Goal: Task Accomplishment & Management: Use online tool/utility

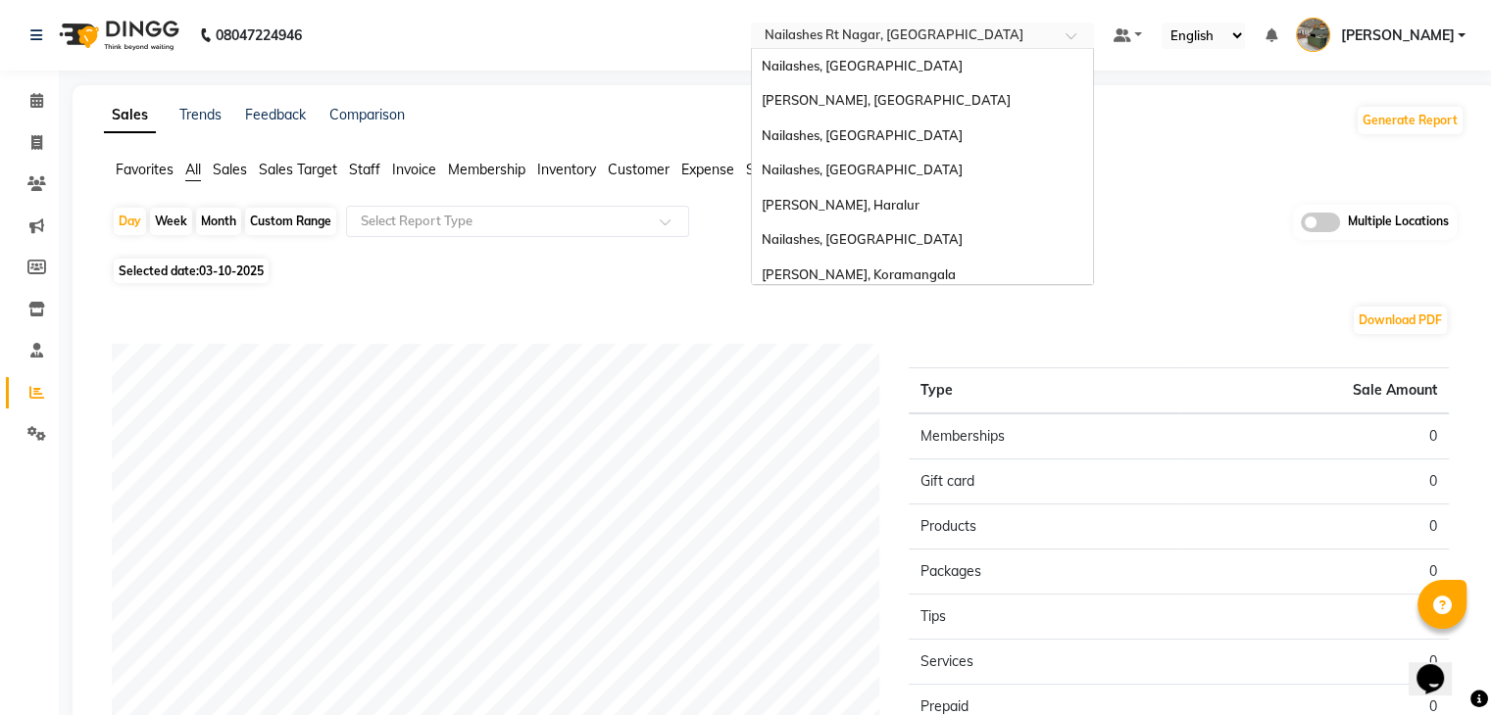
click at [943, 42] on input "text" at bounding box center [903, 37] width 284 height 20
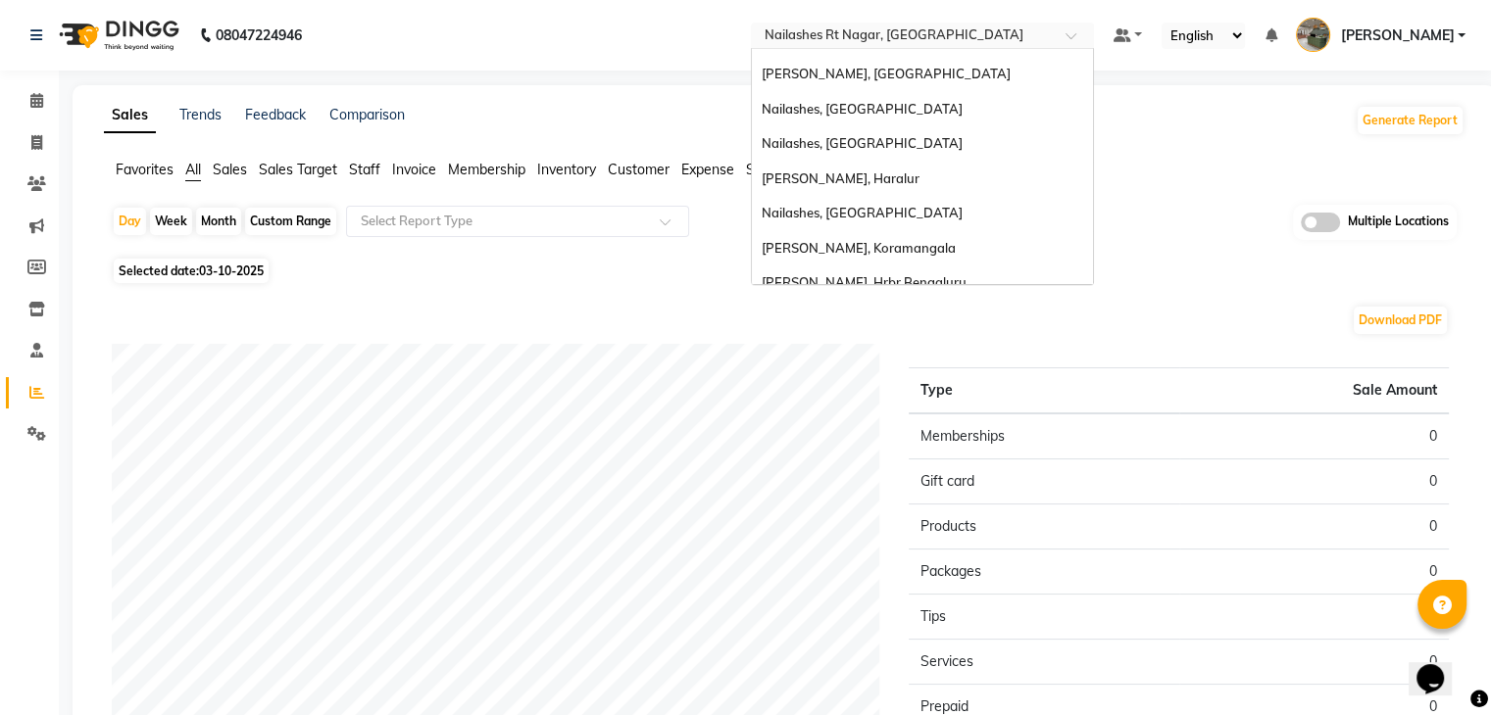
scroll to position [8, 0]
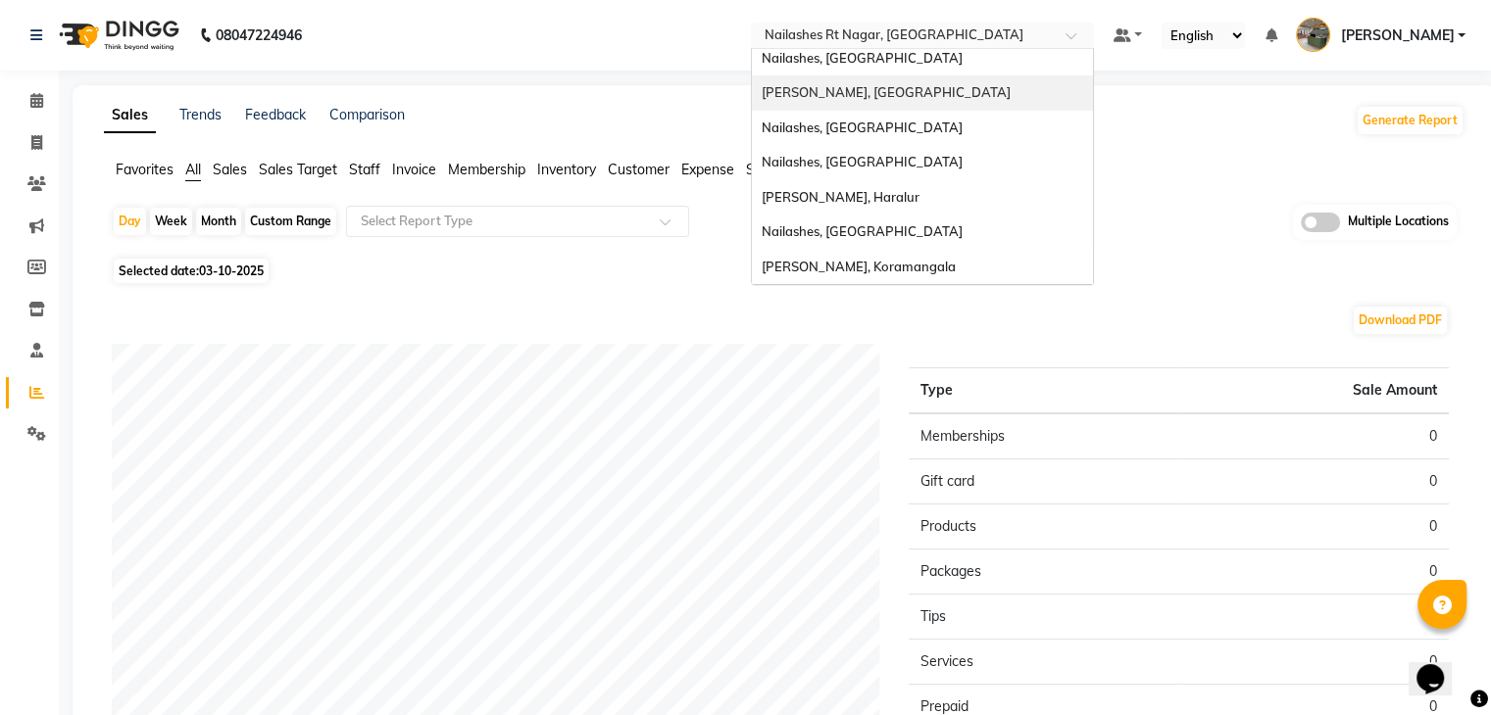
click at [918, 92] on span "[PERSON_NAME], [GEOGRAPHIC_DATA]" at bounding box center [886, 92] width 249 height 16
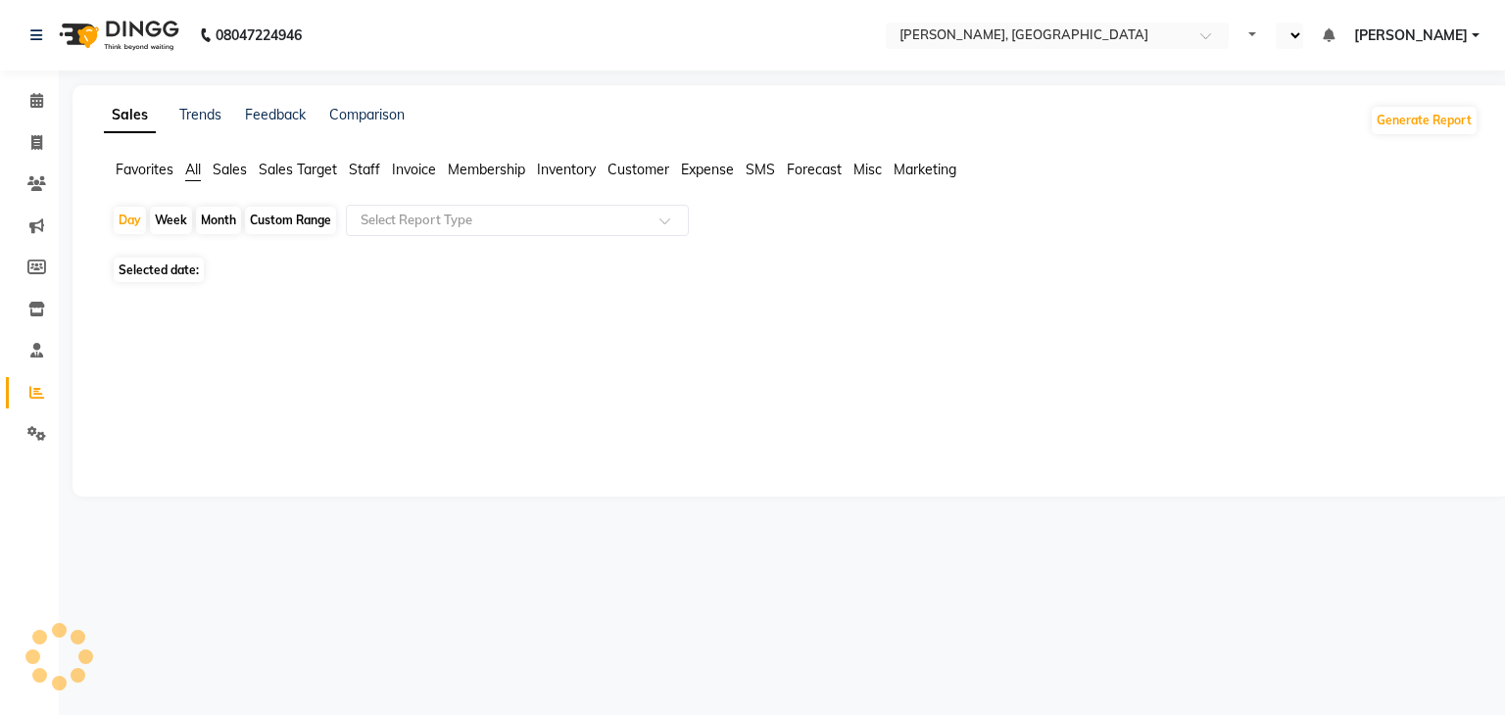
select select "en"
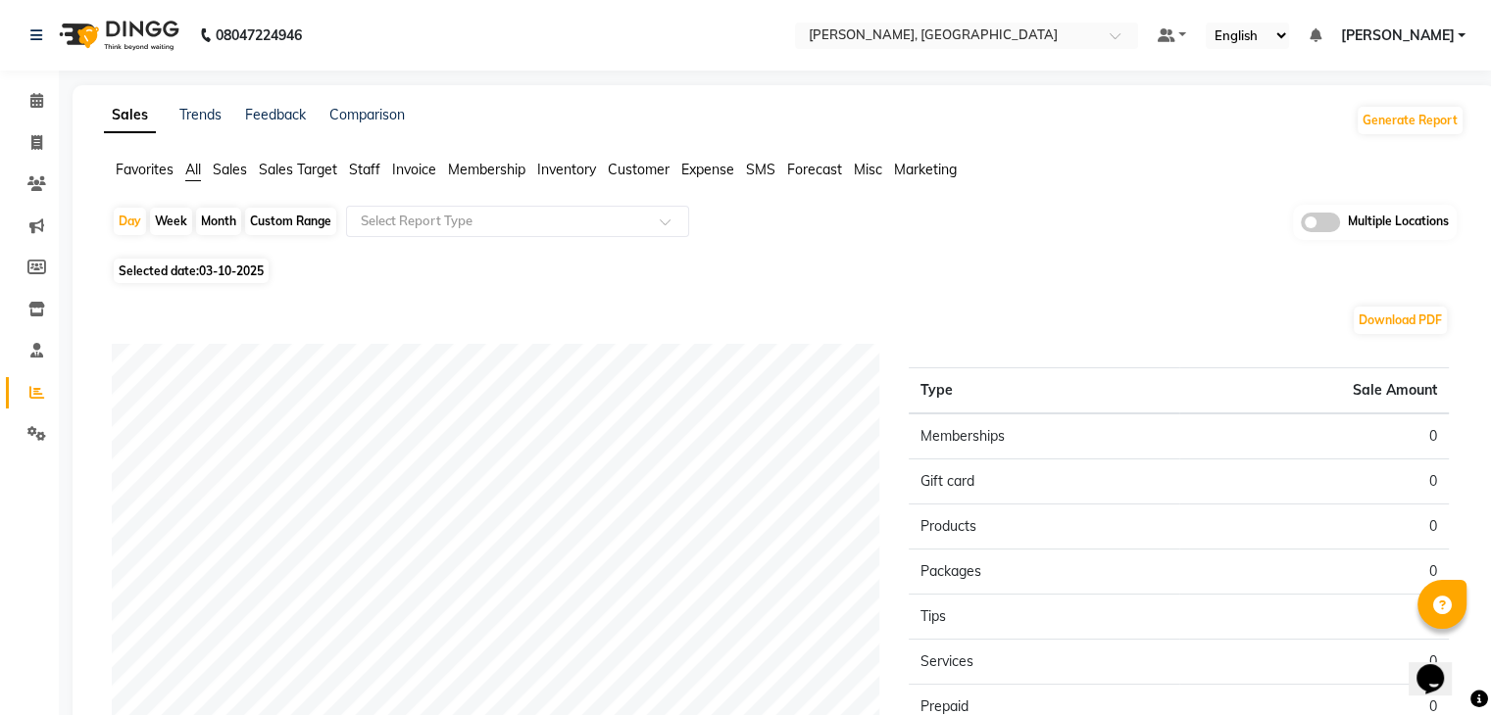
click at [294, 216] on div "Custom Range" at bounding box center [290, 221] width 91 height 27
select select "10"
select select "2025"
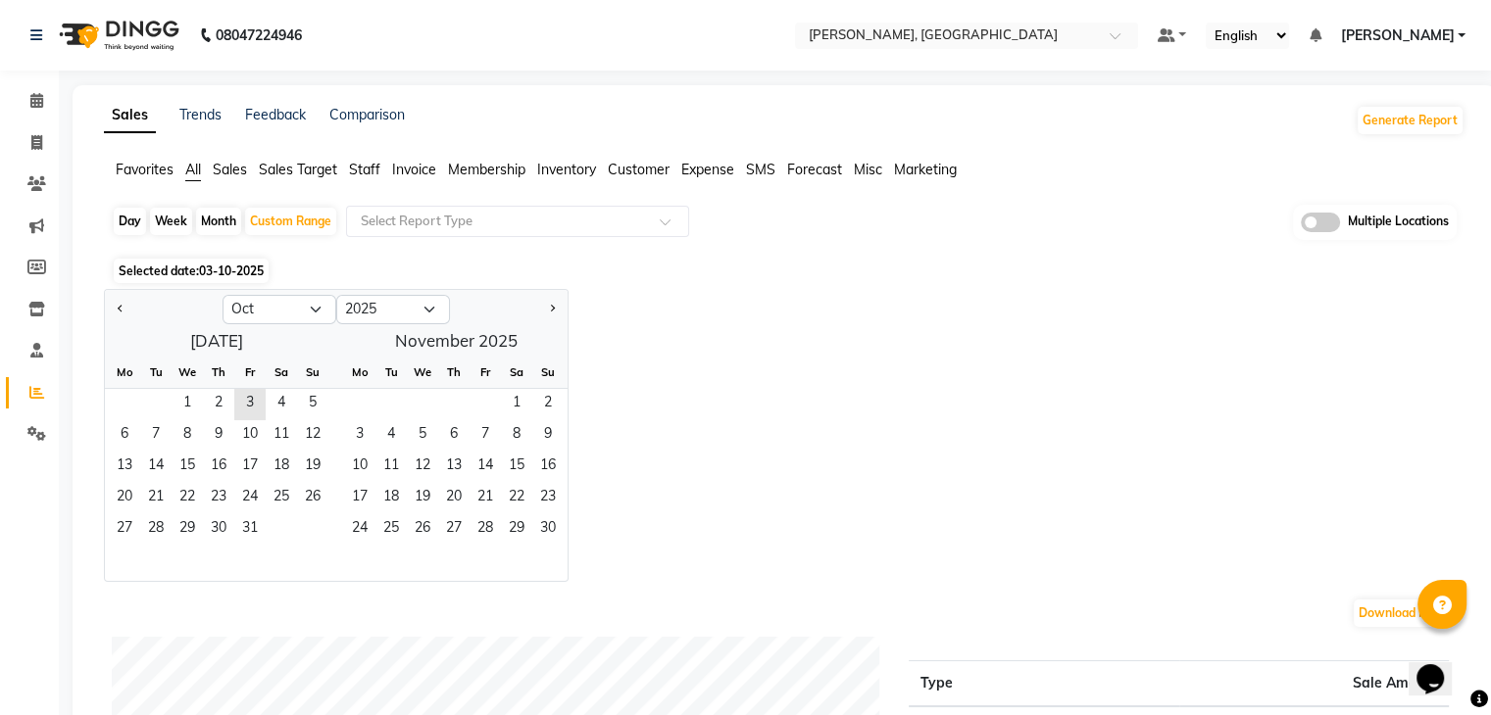
click at [109, 309] on div at bounding box center [164, 309] width 118 height 31
click at [125, 309] on button "Previous month" at bounding box center [121, 309] width 16 height 31
select select "9"
click at [120, 402] on span "1" at bounding box center [124, 404] width 31 height 31
click at [159, 538] on span "30" at bounding box center [155, 530] width 31 height 31
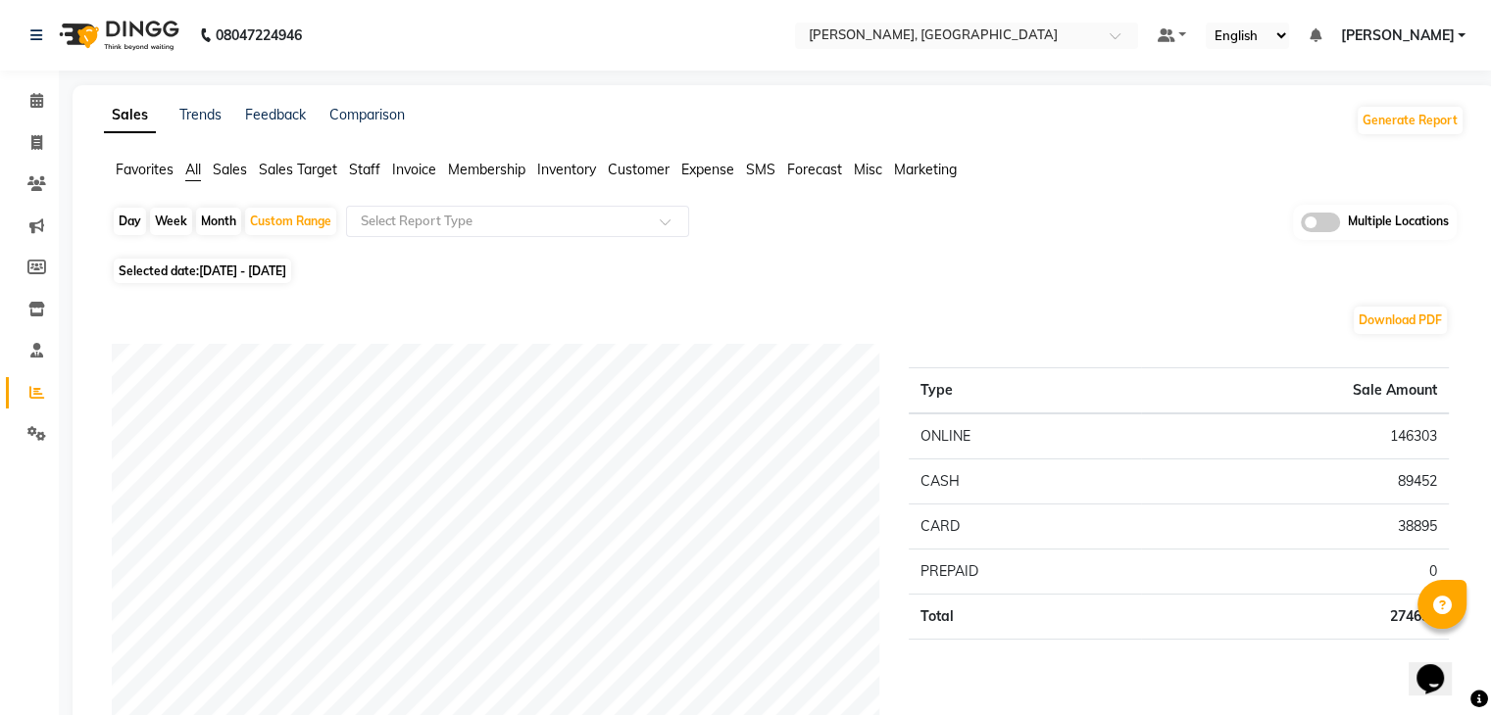
click at [356, 162] on span "Staff" at bounding box center [364, 170] width 31 height 18
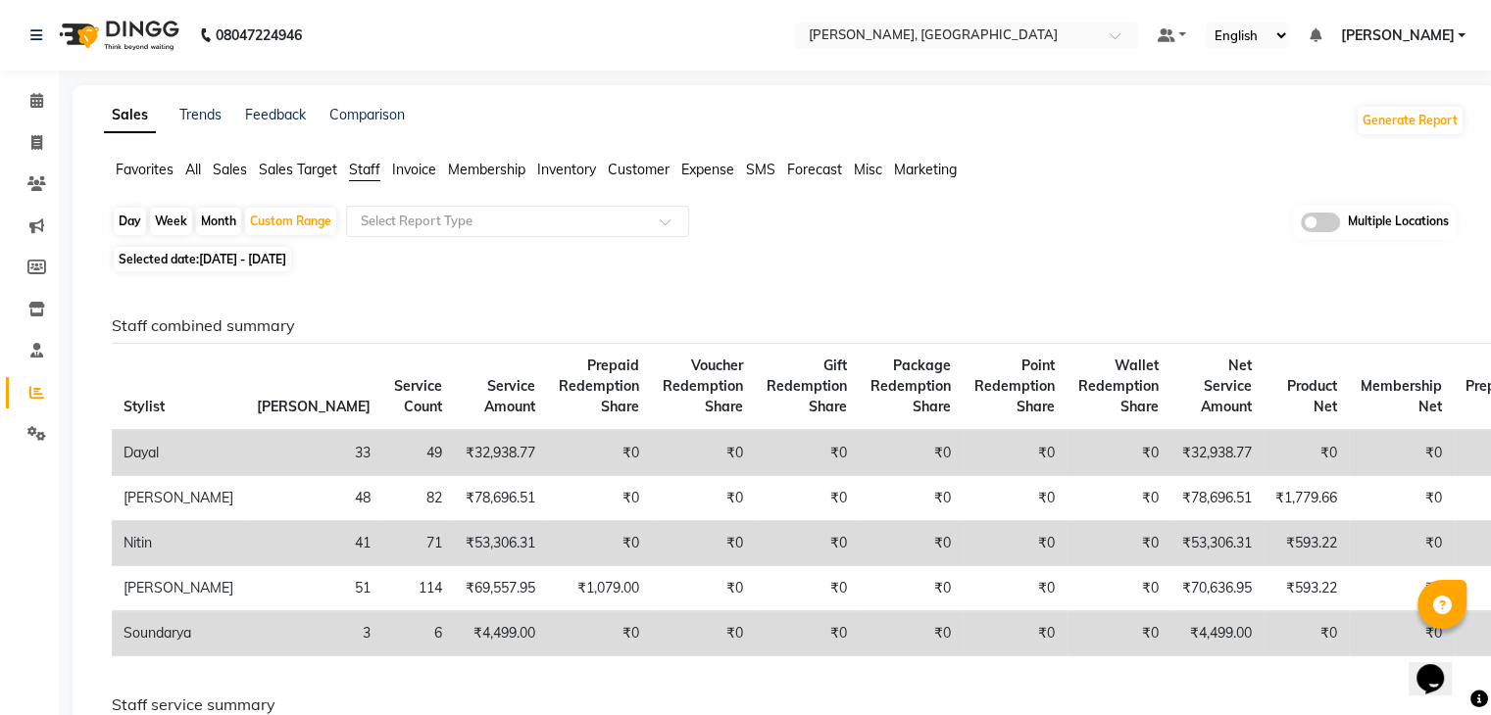
click at [127, 410] on span "Stylist" at bounding box center [143, 407] width 41 height 18
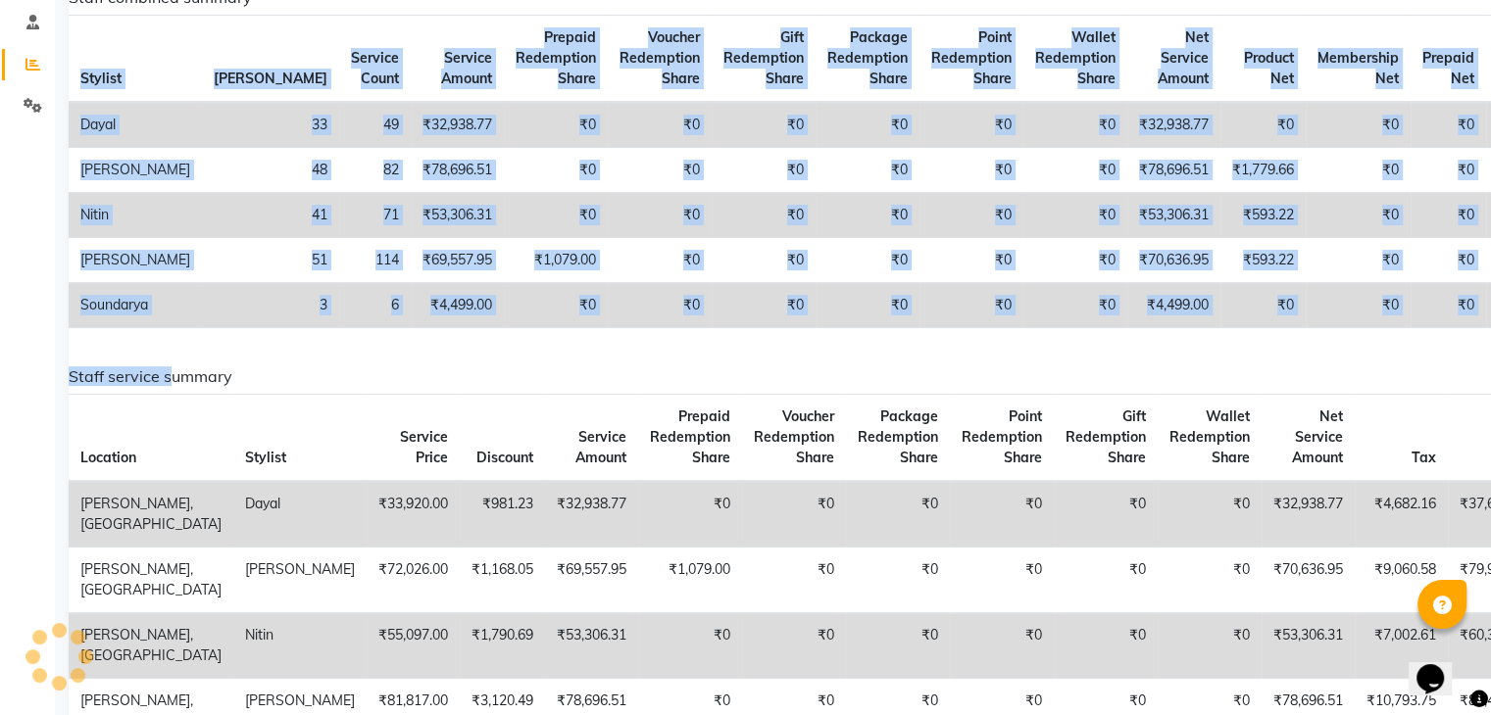
scroll to position [420, 0]
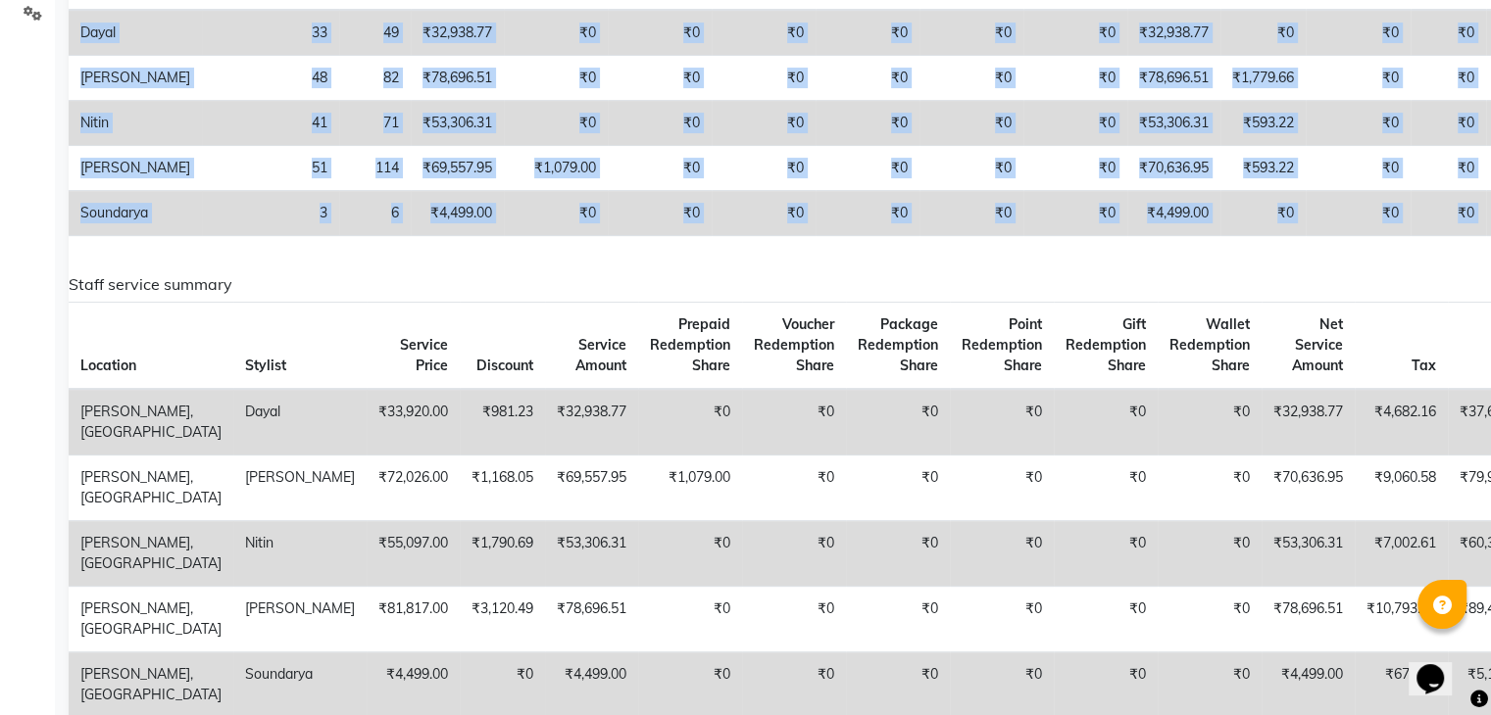
copy table "Stylist Bill Count Service Count Service Amount Prepaid Redemption Share Vouche…"
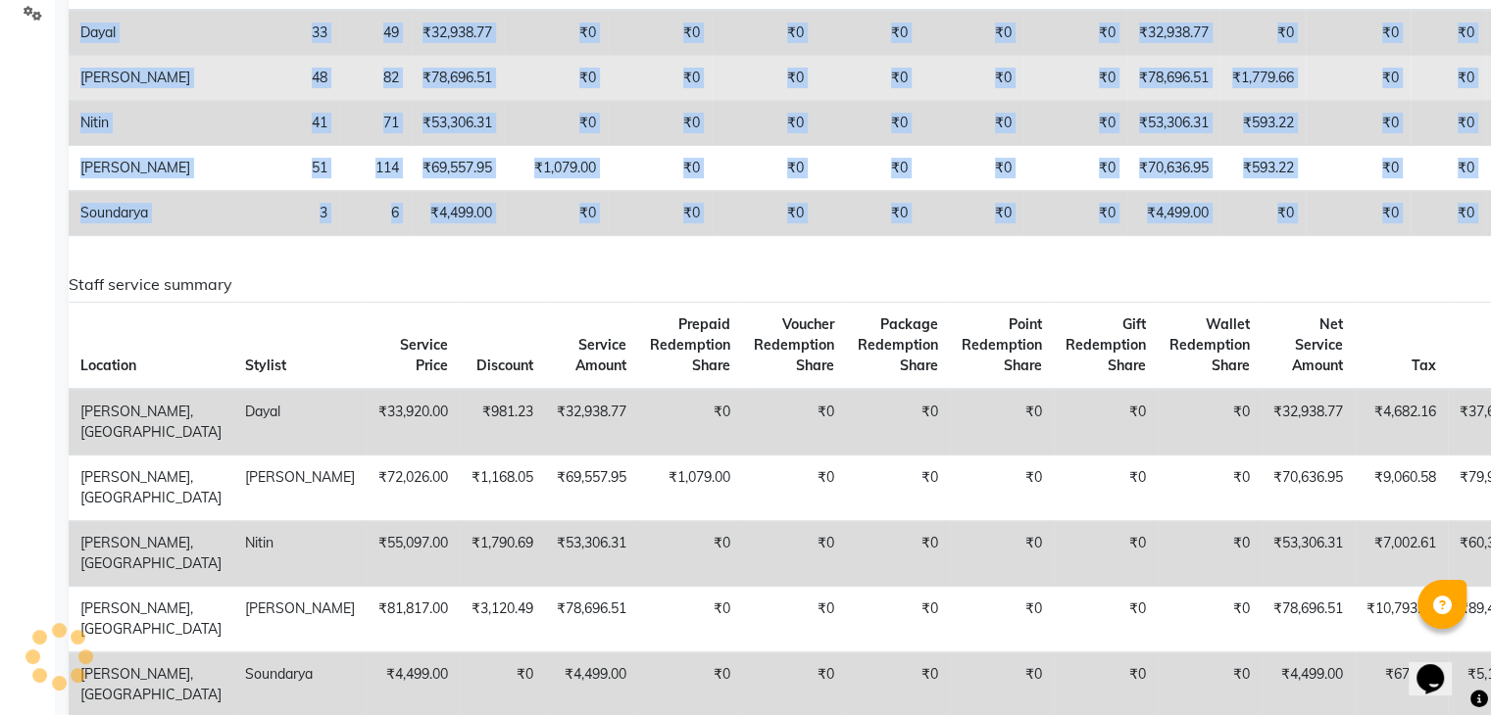
click at [411, 59] on td "₹78,696.51" at bounding box center [457, 78] width 93 height 45
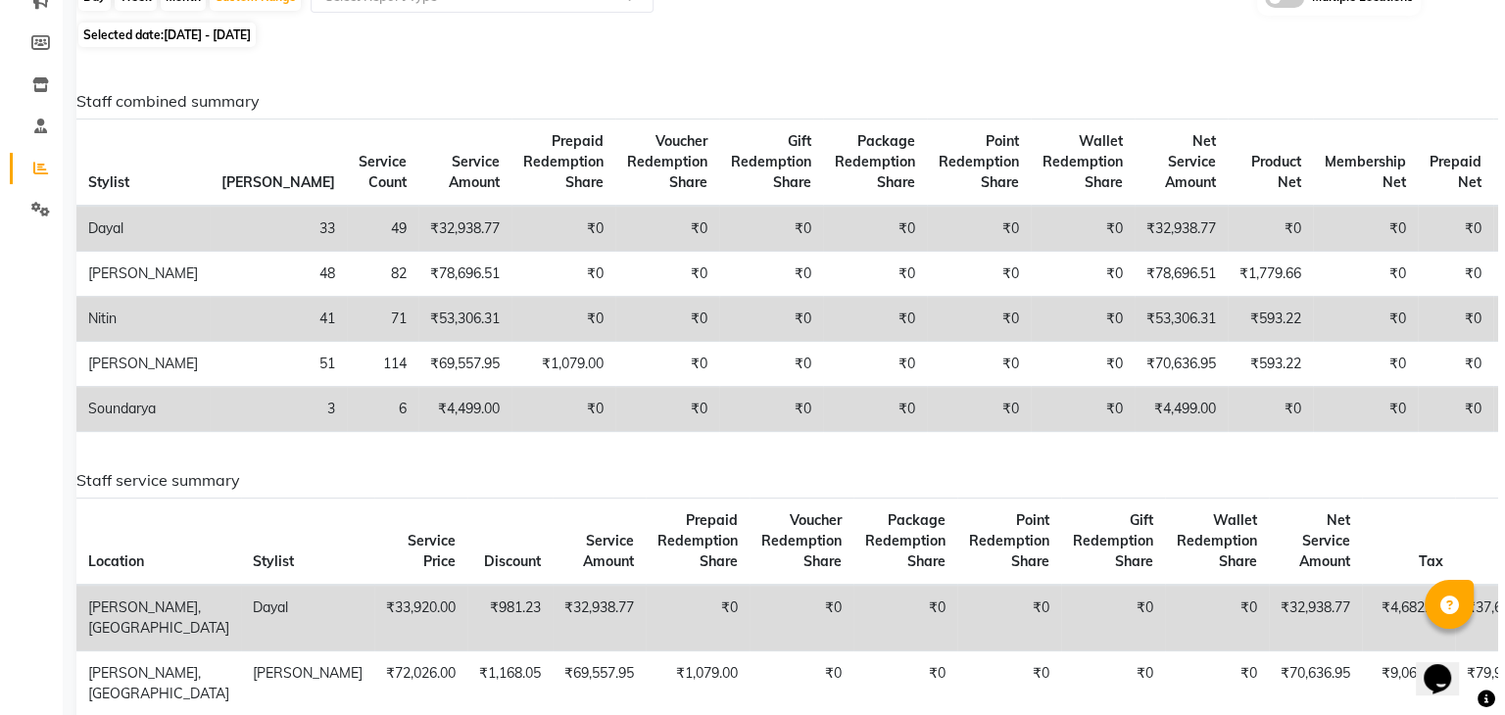
scroll to position [0, 0]
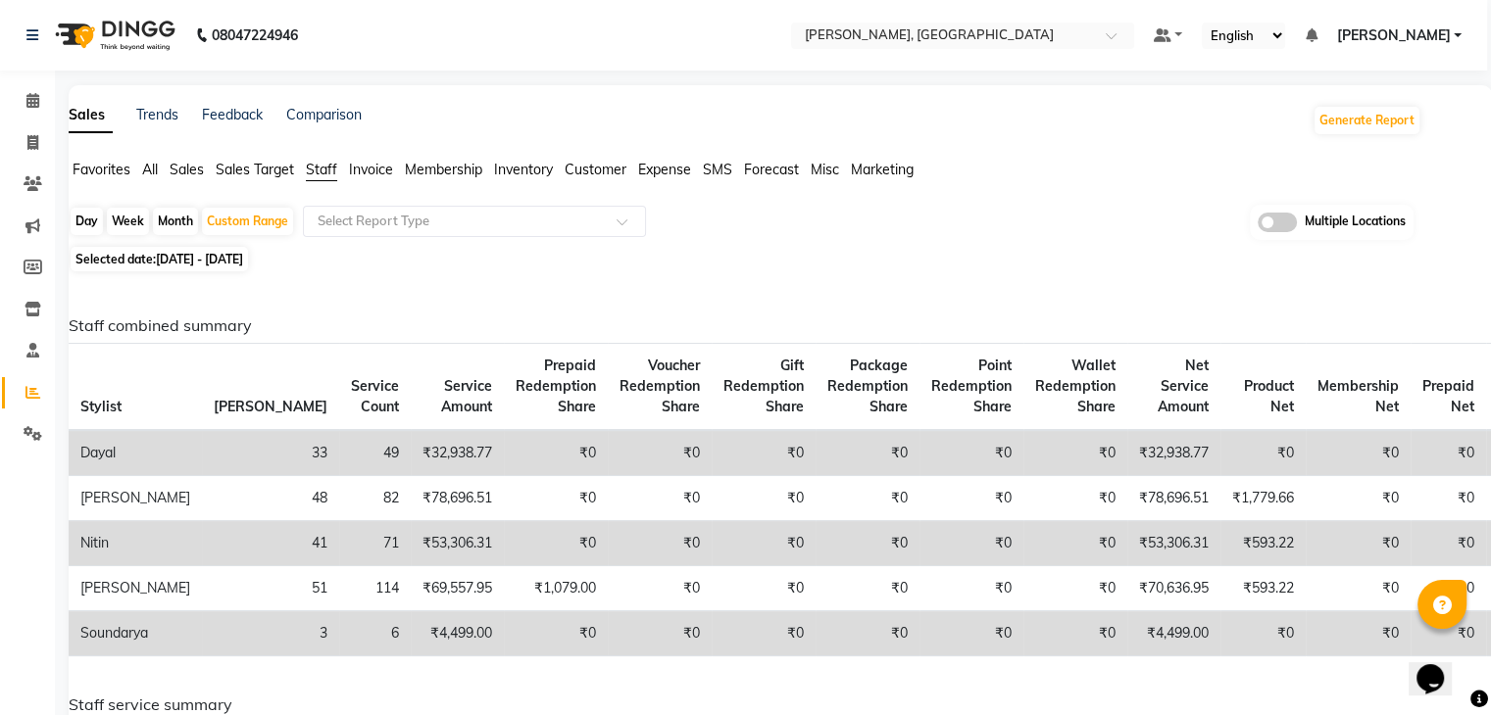
click at [576, 181] on div "Favorites All Sales Sales Target Staff Invoice Membership Inventory Customer Ex…" at bounding box center [741, 178] width 1390 height 37
click at [576, 171] on span "Customer" at bounding box center [596, 170] width 62 height 18
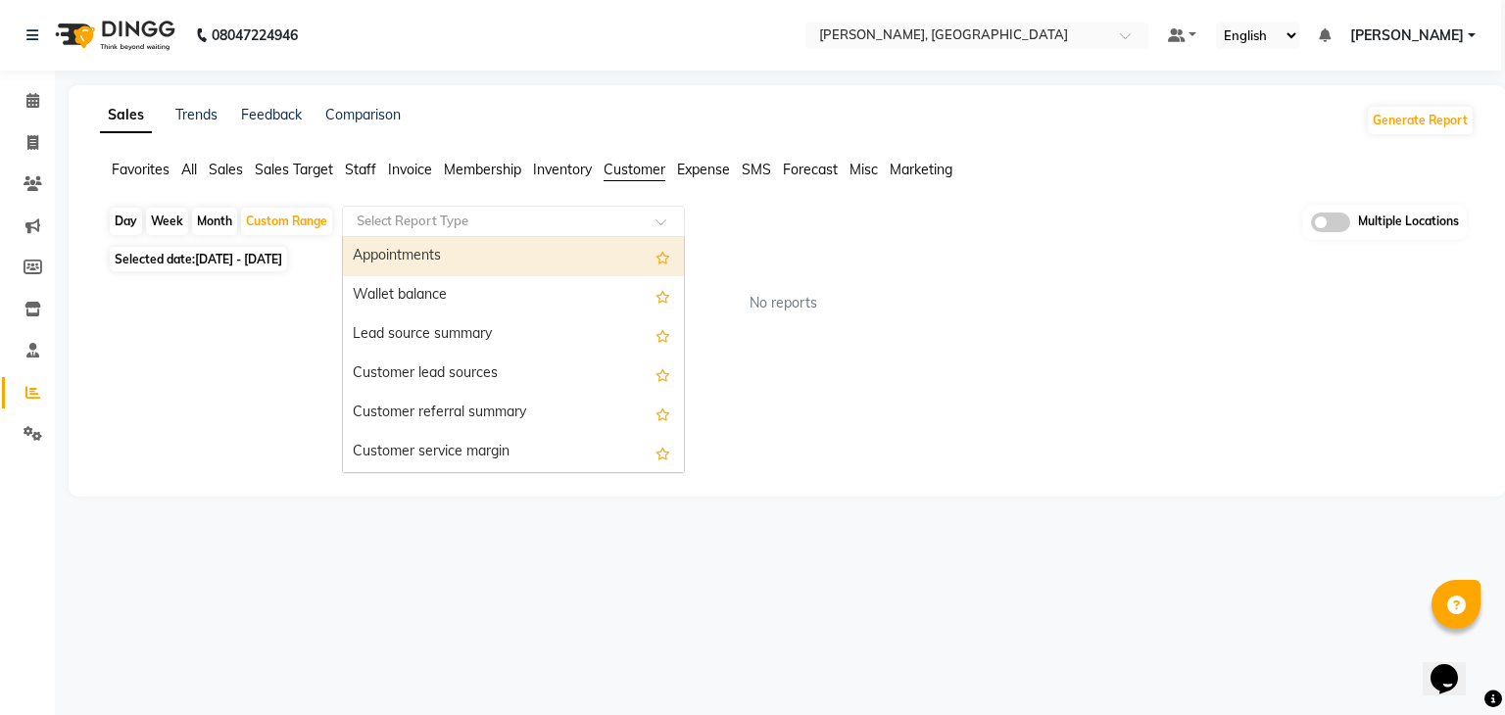
click at [467, 221] on input "text" at bounding box center [494, 222] width 282 height 20
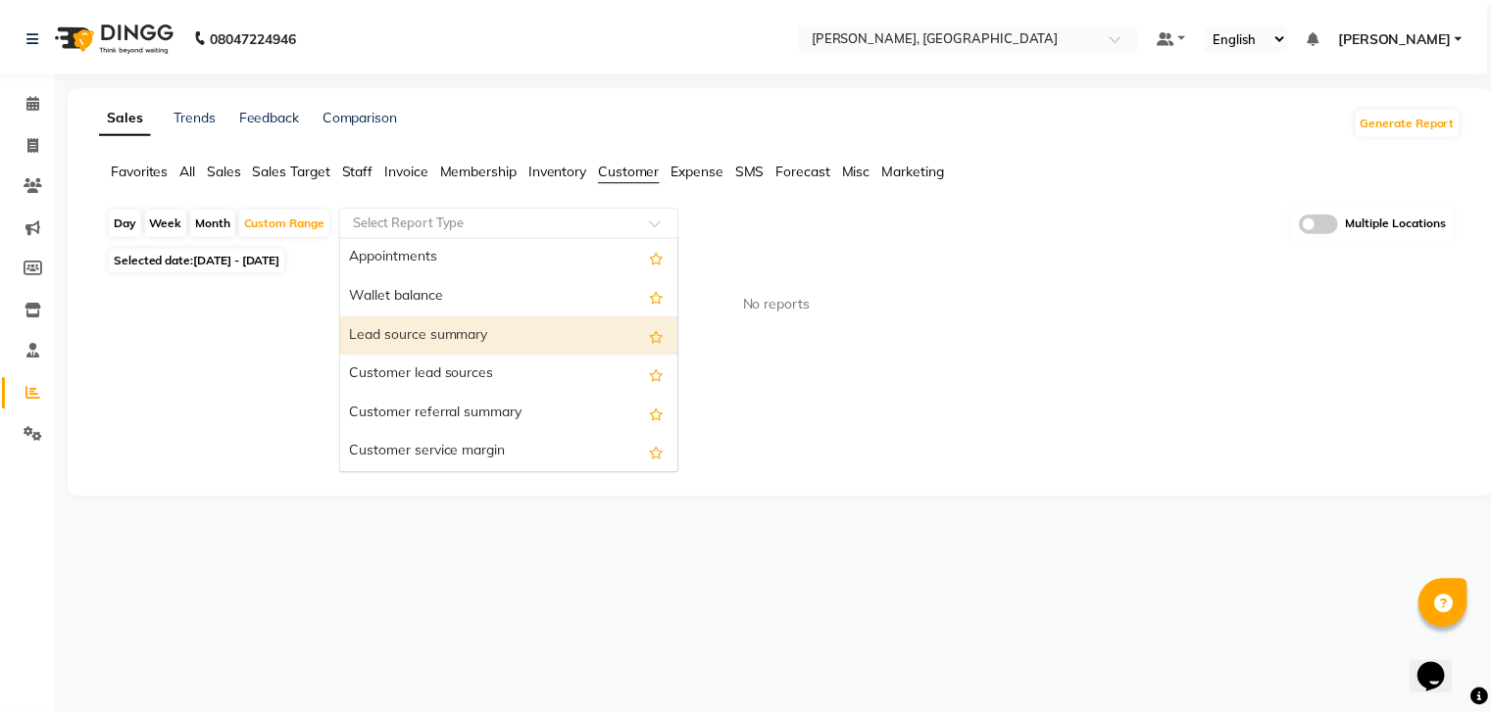
scroll to position [274, 0]
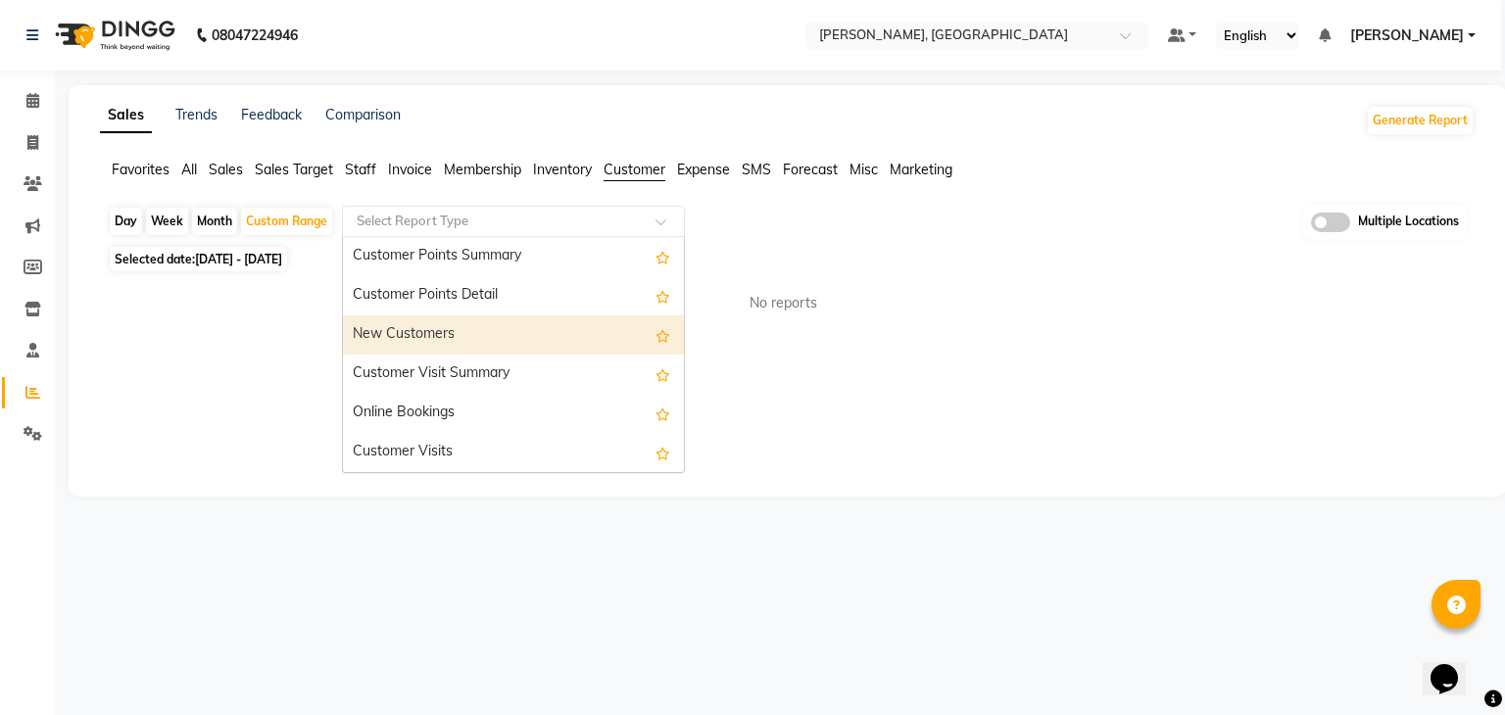
click at [365, 341] on div "New Customers" at bounding box center [513, 335] width 341 height 39
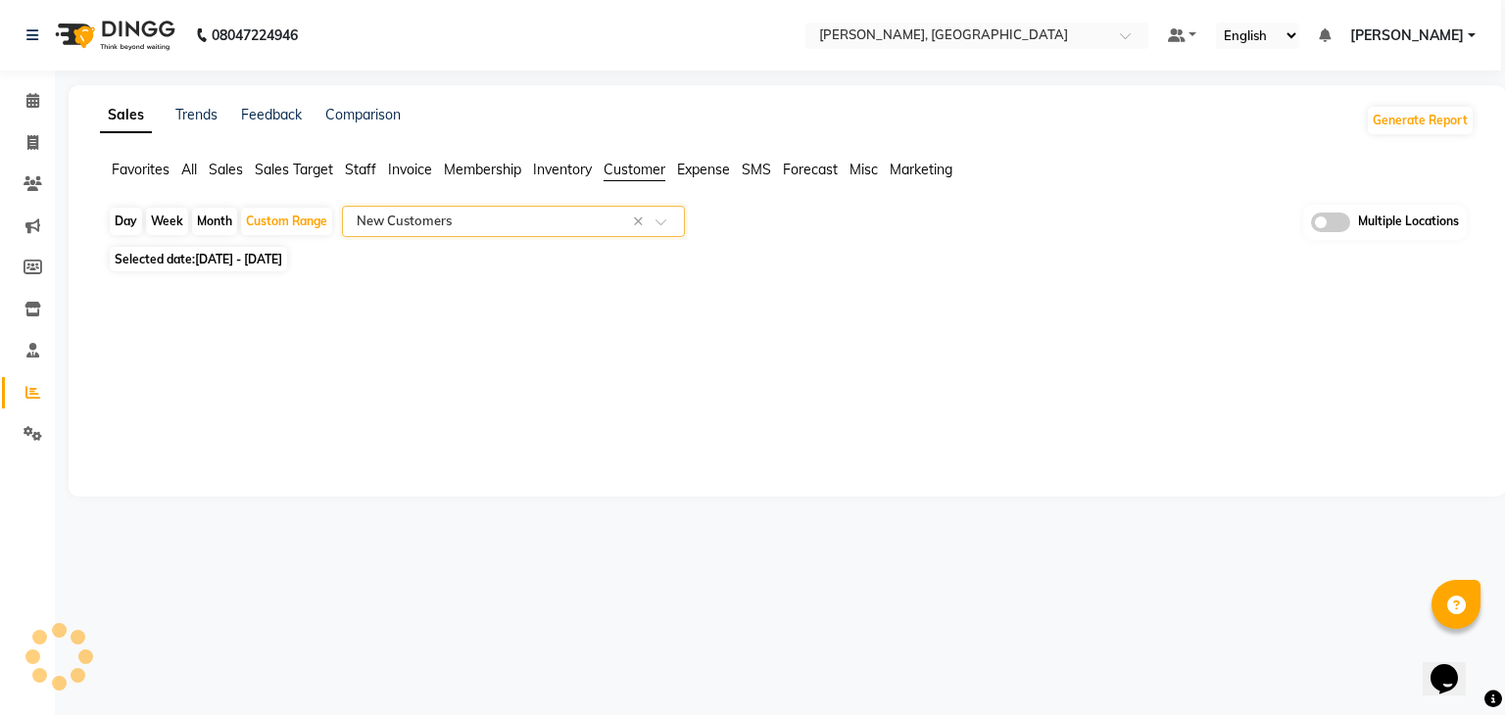
select select "full_report"
select select "csv"
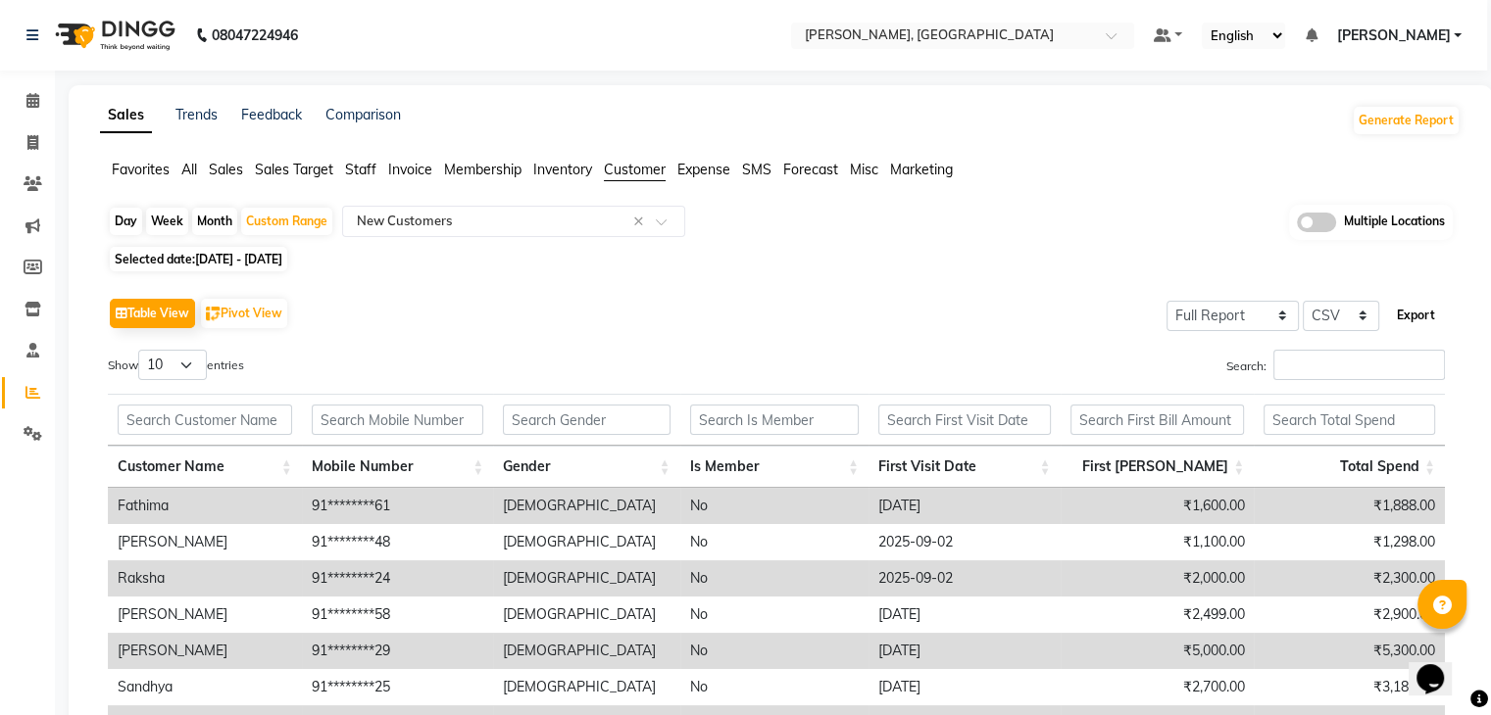
click at [1419, 321] on button "Export" at bounding box center [1416, 315] width 54 height 33
